Goal: Information Seeking & Learning: Learn about a topic

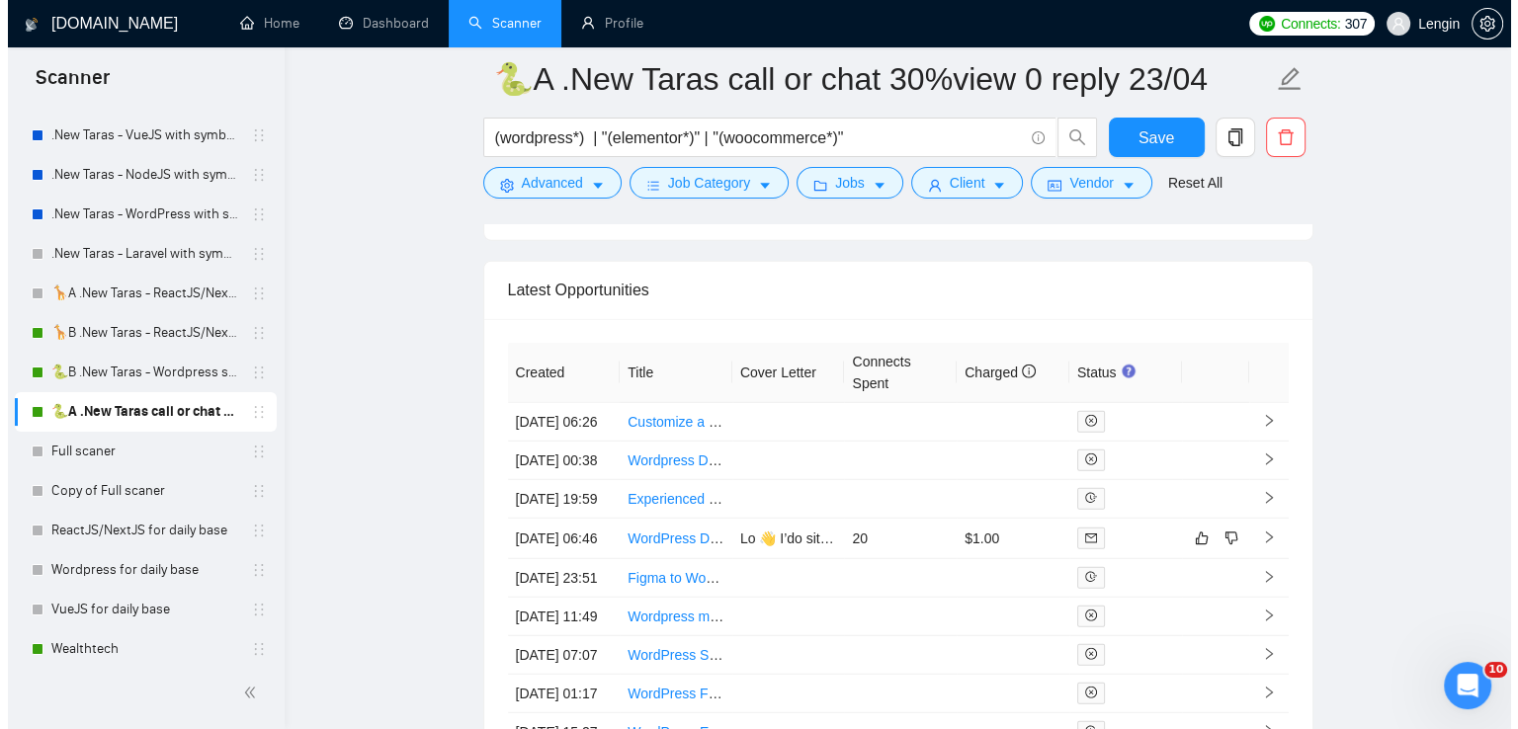
scroll to position [5300, 0]
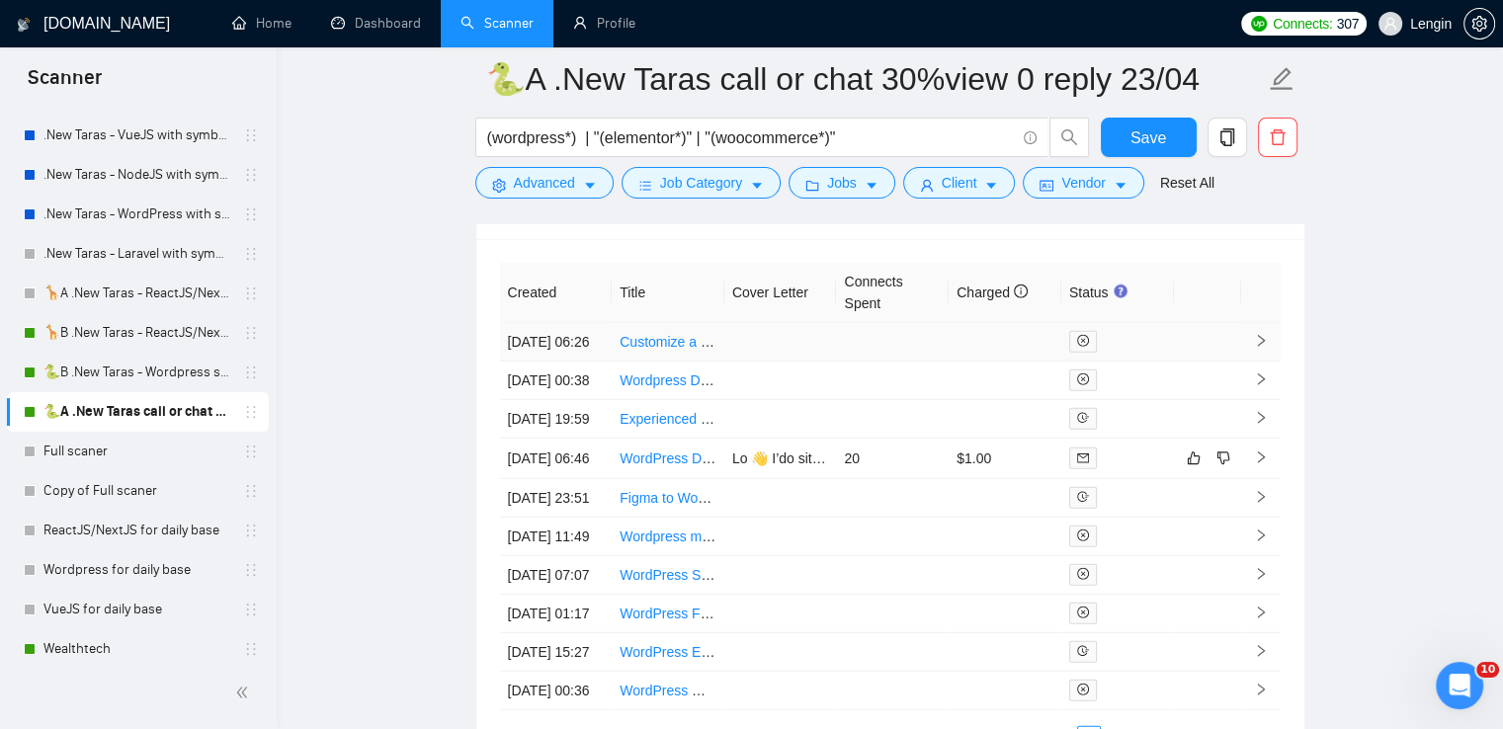
click at [665, 362] on td "Customize a Fiverr Style WordPress Theme" at bounding box center [668, 342] width 113 height 39
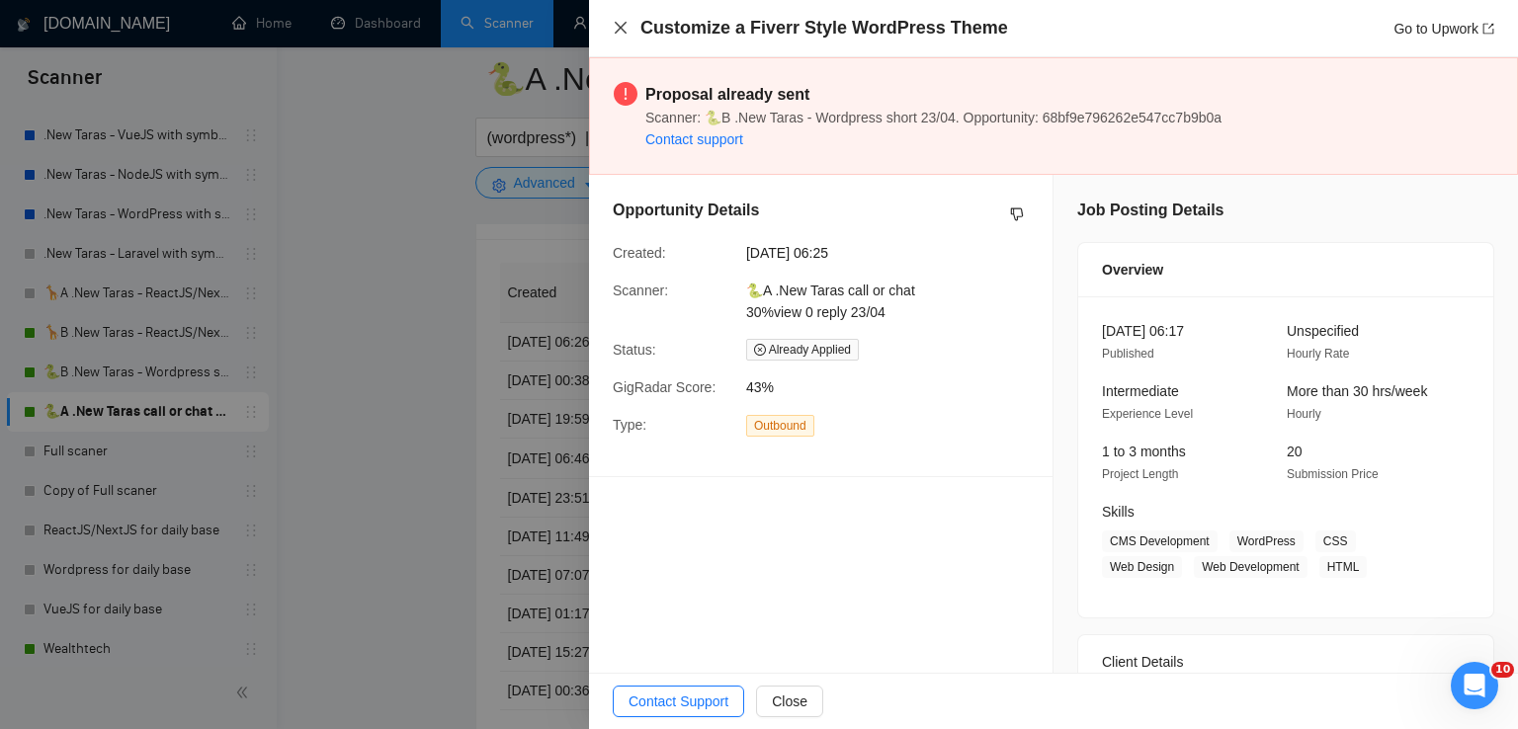
click at [620, 33] on icon "close" at bounding box center [621, 28] width 16 height 16
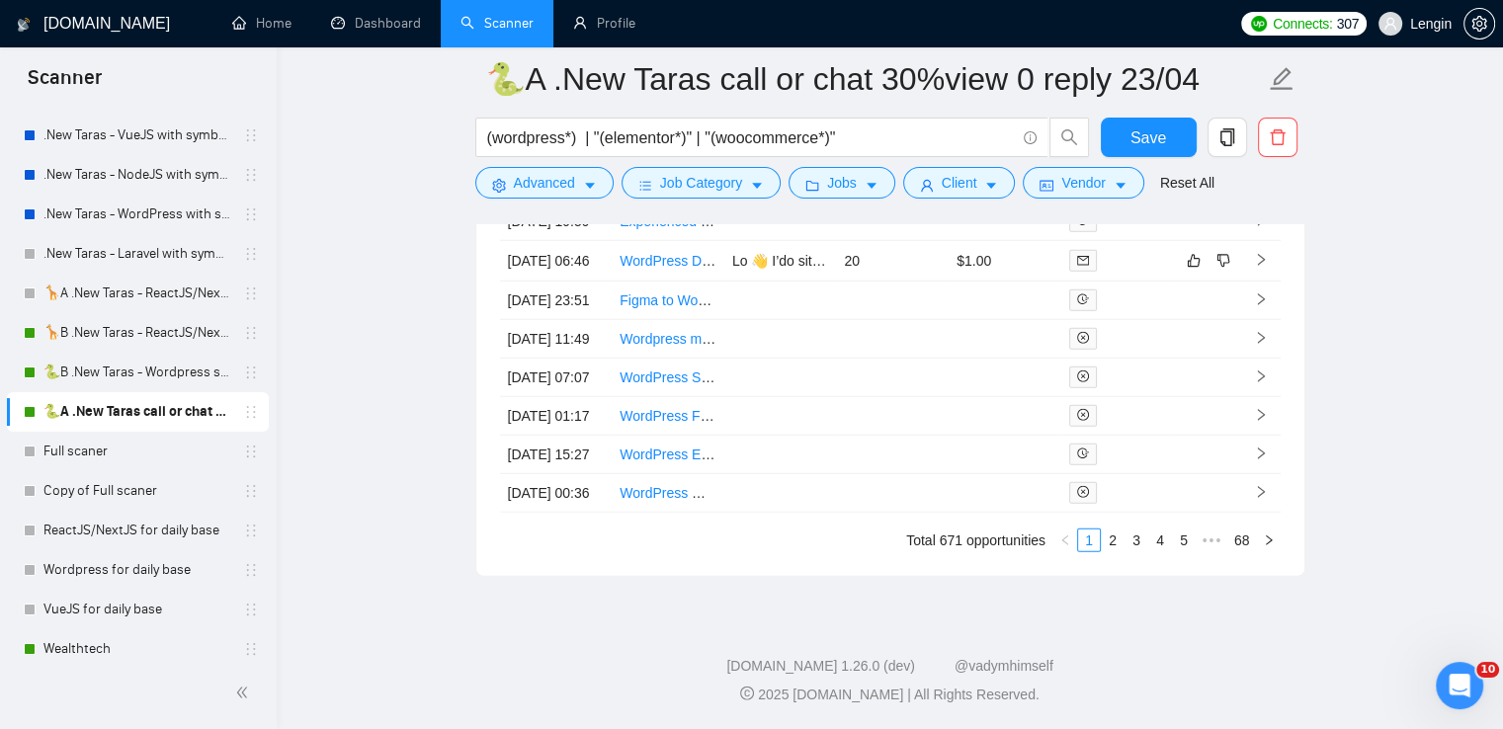
scroll to position [5704, 0]
click at [646, 436] on td "WordPress Expert Needed for Website Development" at bounding box center [668, 455] width 113 height 39
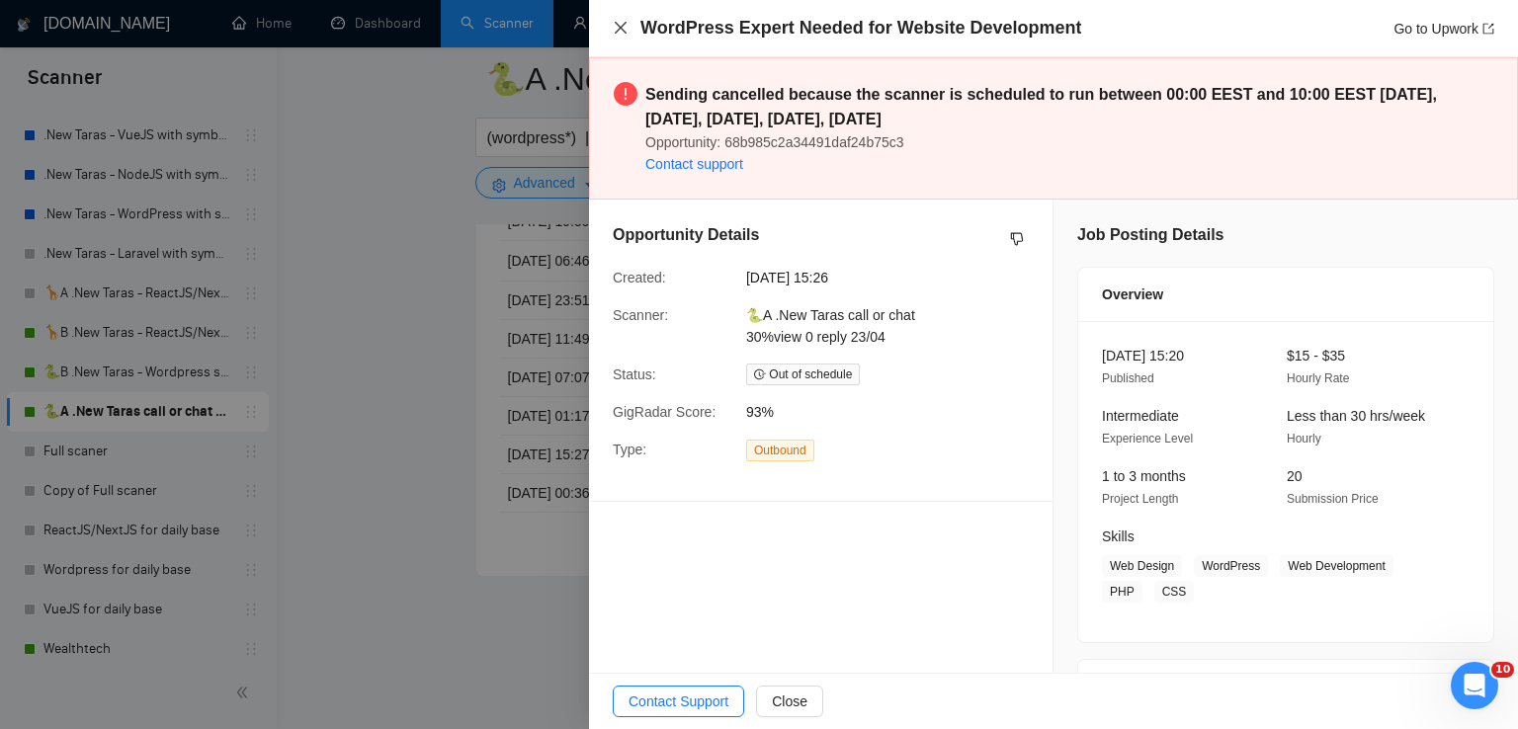
click at [620, 32] on icon "close" at bounding box center [621, 28] width 16 height 16
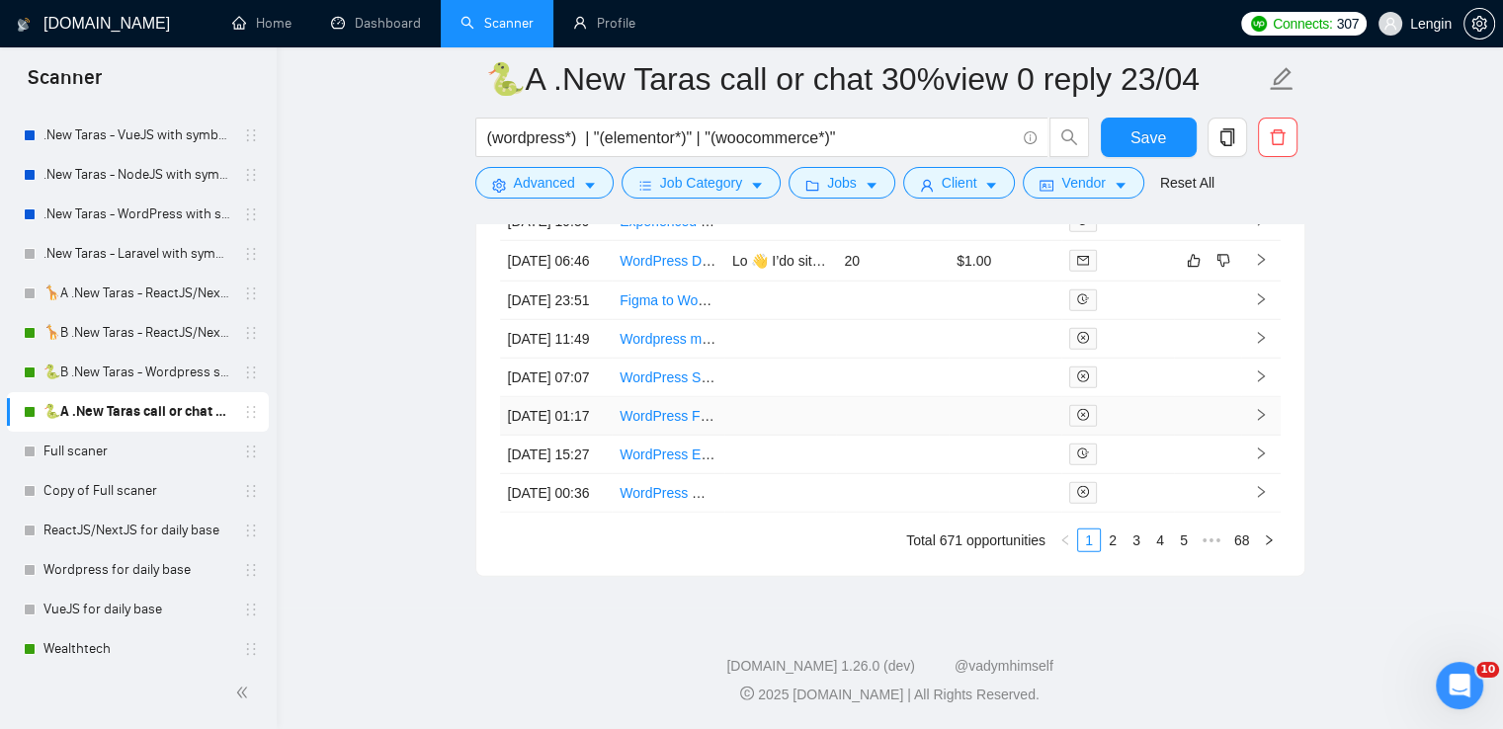
click at [563, 397] on td "[DATE] 01:17" at bounding box center [556, 416] width 113 height 39
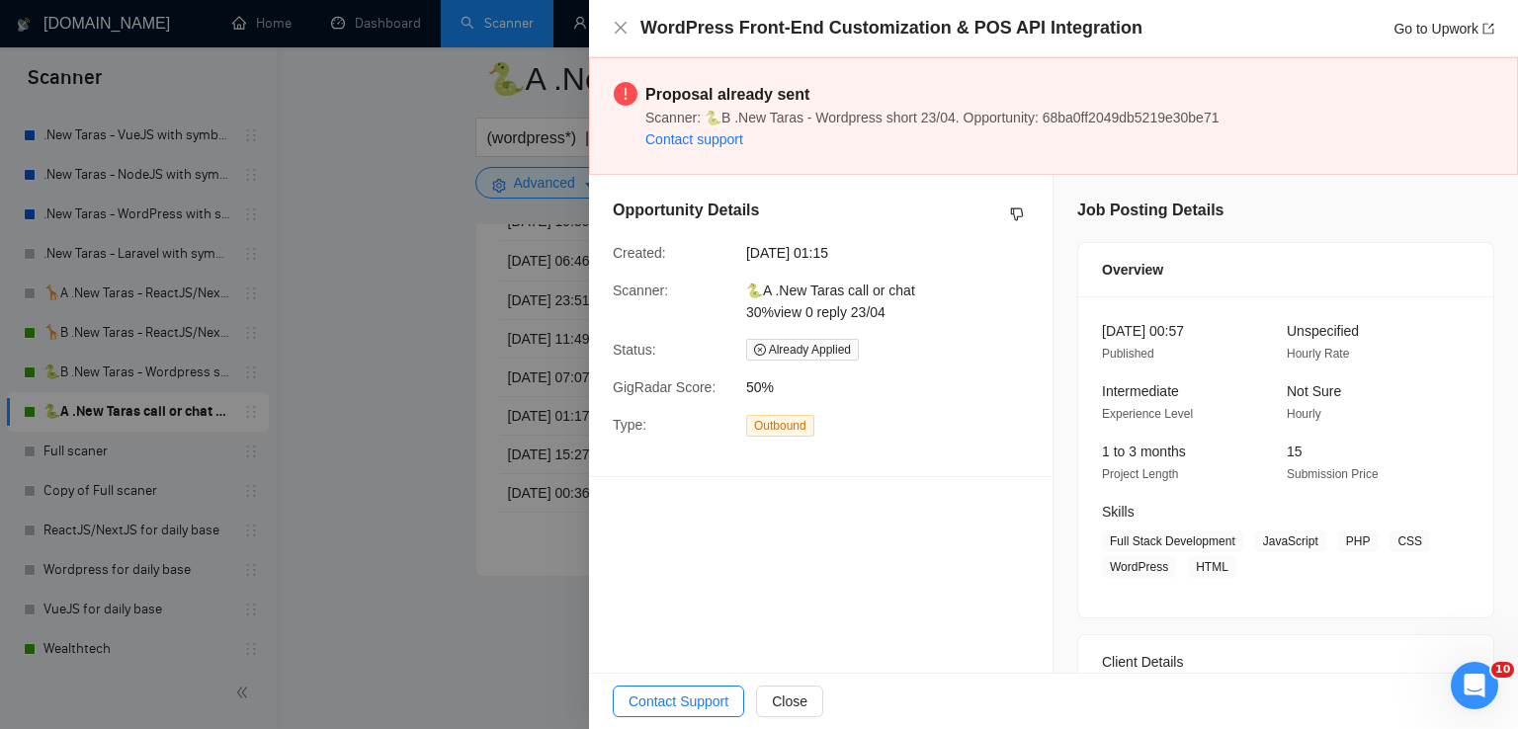
click at [618, 17] on div "WordPress Front-End Customization & POS API Integration Go to Upwork" at bounding box center [1053, 28] width 881 height 25
click at [620, 29] on icon "close" at bounding box center [621, 28] width 12 height 12
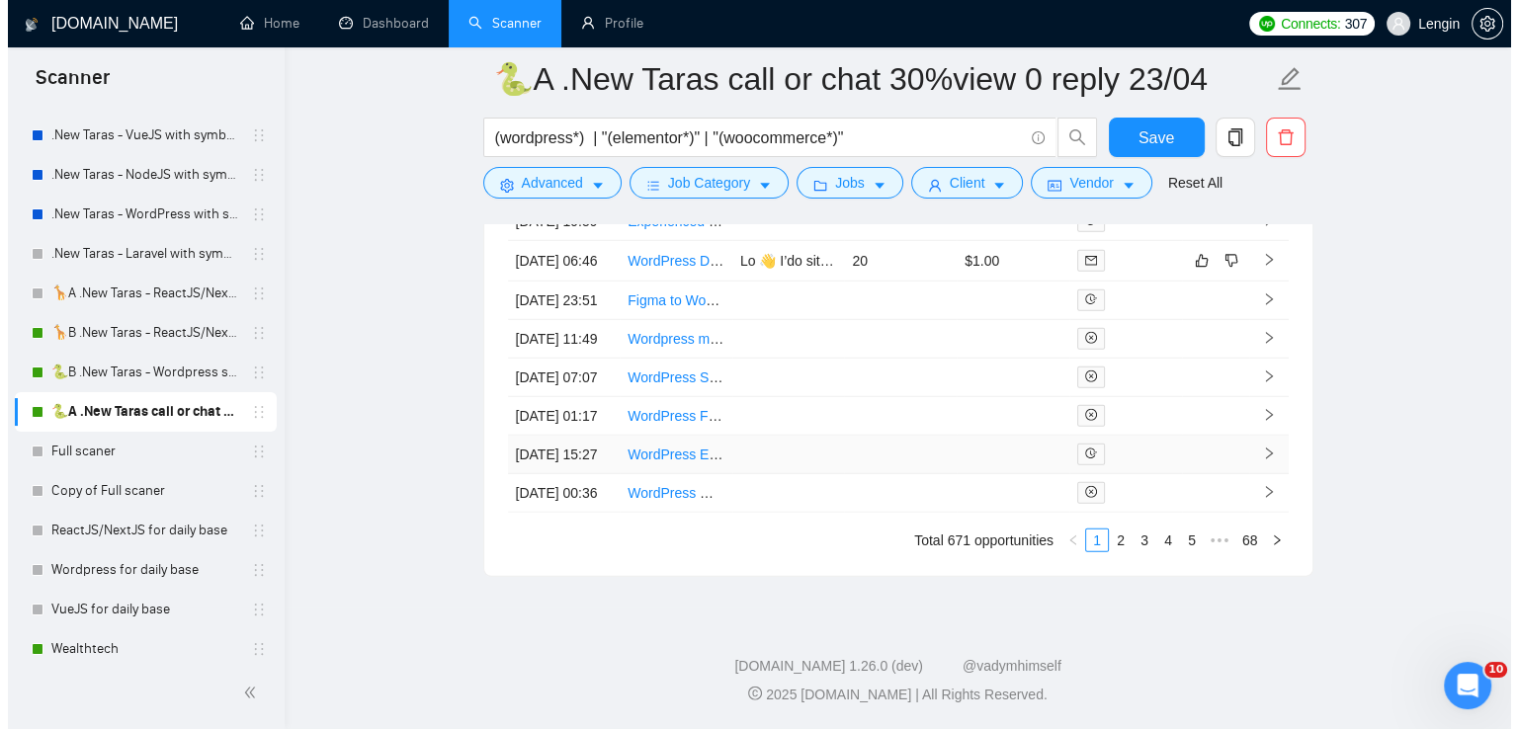
scroll to position [5470, 0]
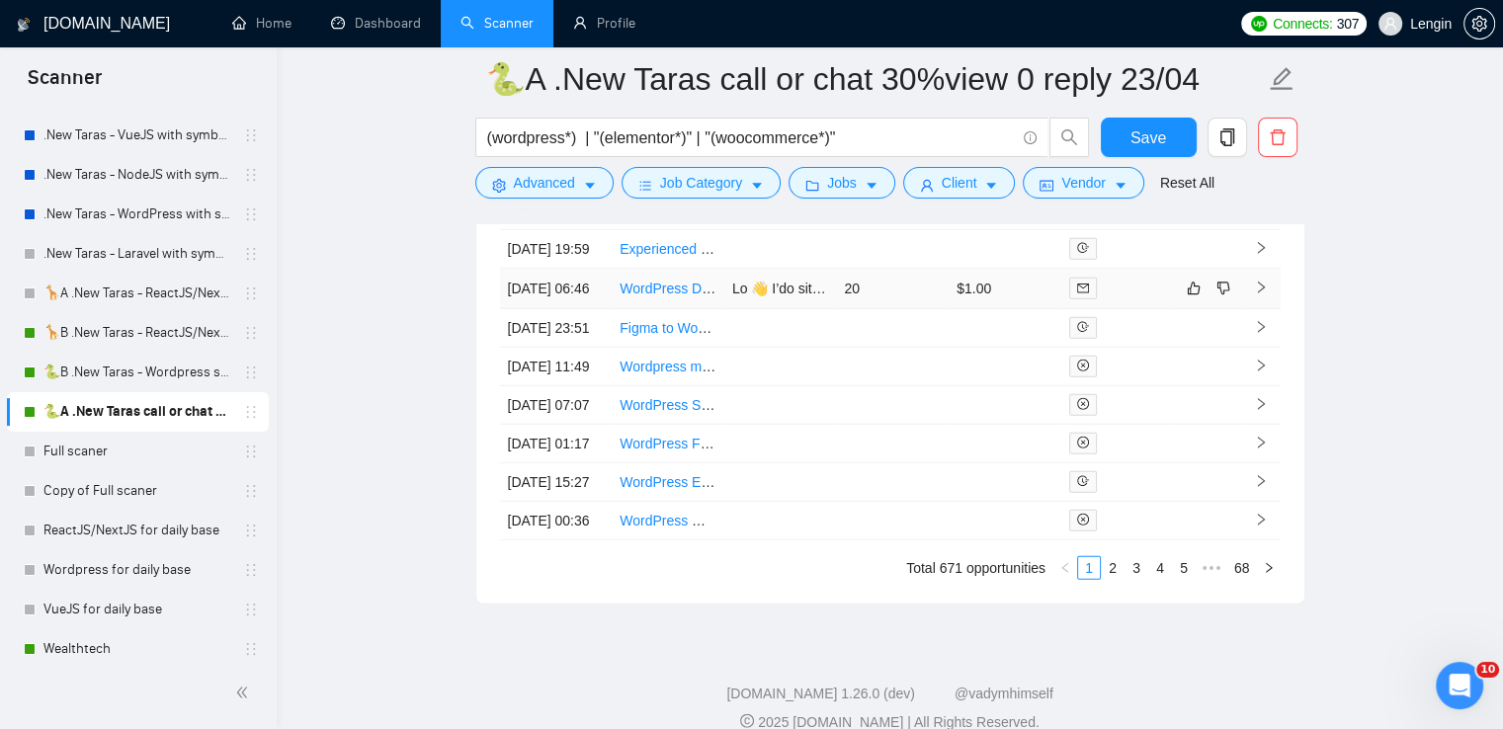
click at [678, 309] on td "WordPress Directory Development" at bounding box center [668, 289] width 113 height 41
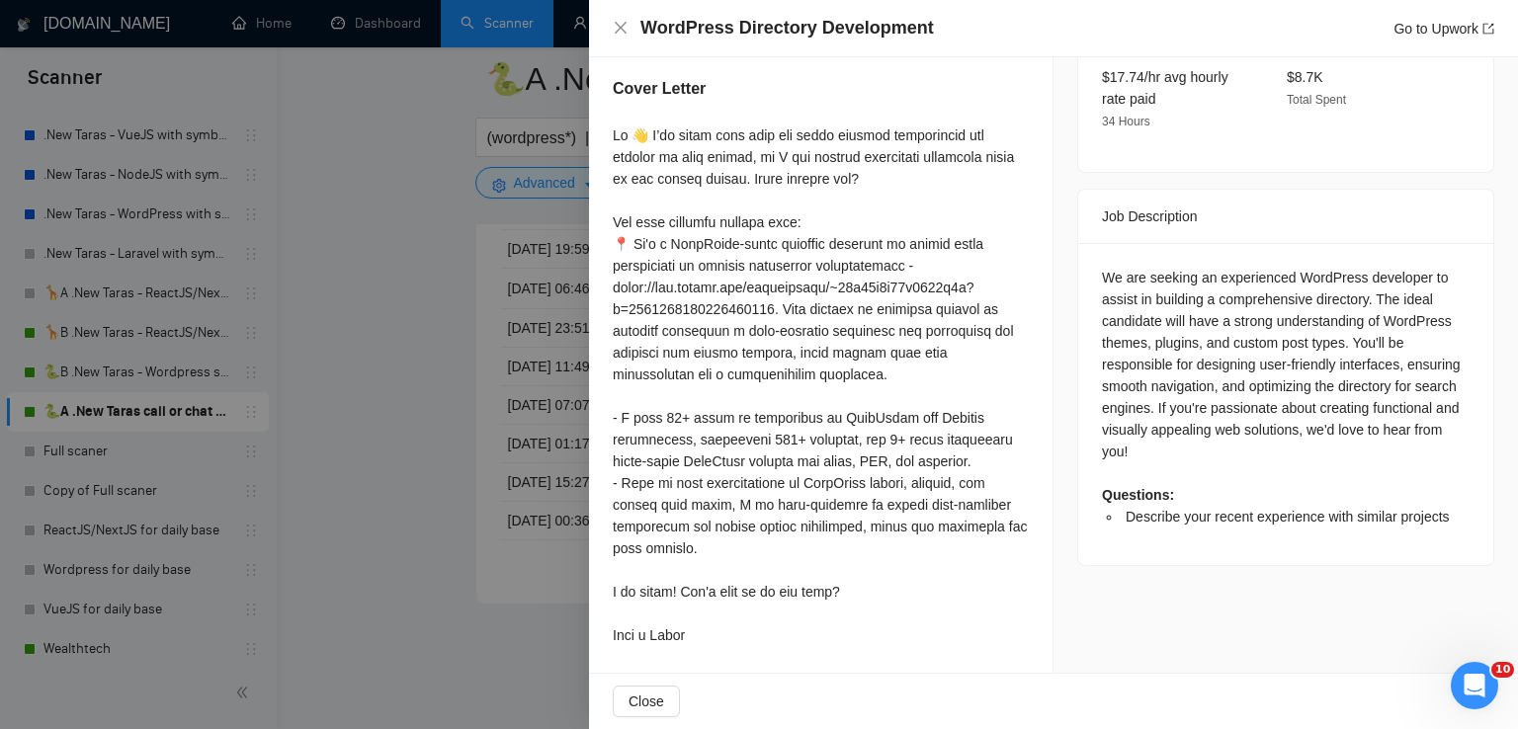
scroll to position [692, 0]
